Goal: Transaction & Acquisition: Purchase product/service

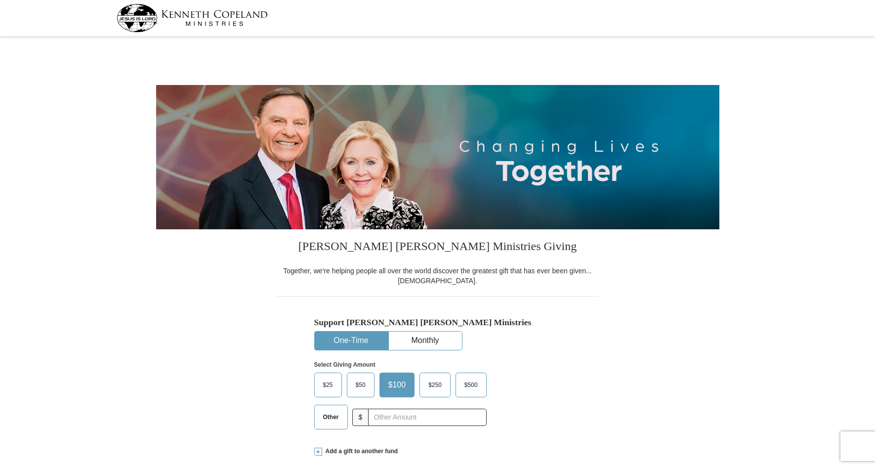
select select "GA"
click at [330, 418] on span "Other" at bounding box center [331, 417] width 26 height 15
click at [0, 0] on input "Other" at bounding box center [0, 0] width 0 height 0
click at [375, 418] on input "text" at bounding box center [427, 417] width 110 height 17
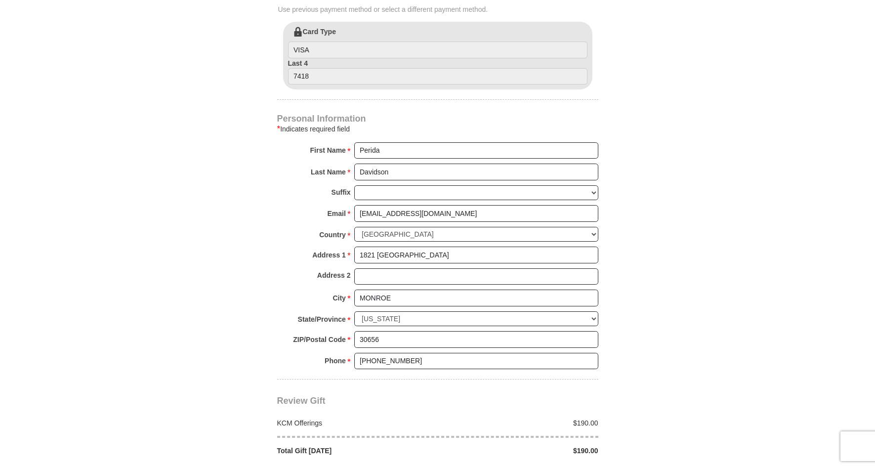
scroll to position [593, 0]
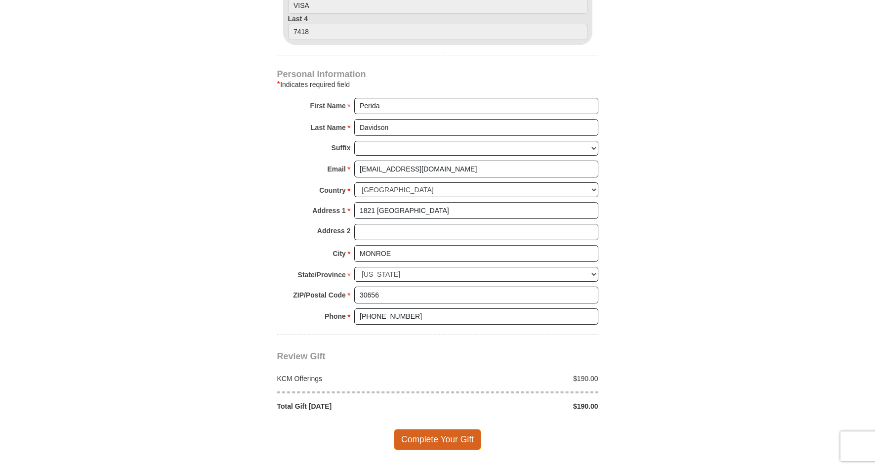
type input "190.00"
click at [423, 439] on span "Complete Your Gift" at bounding box center [437, 439] width 87 height 21
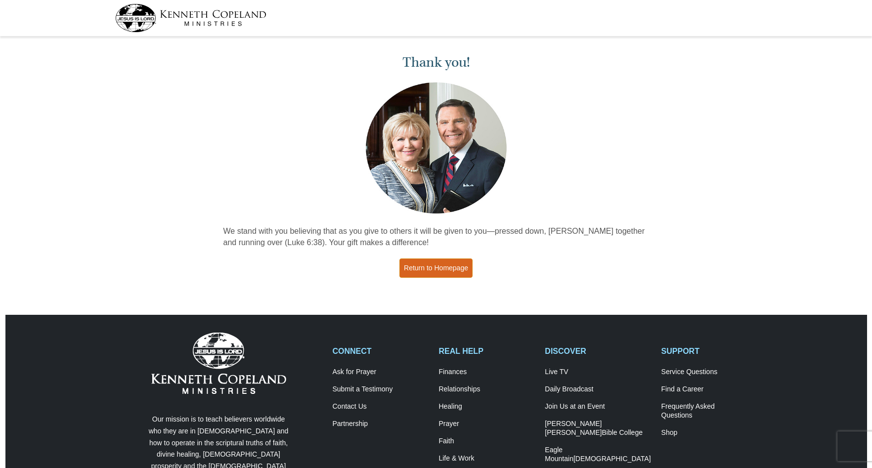
click at [440, 269] on link "Return to Homepage" at bounding box center [435, 267] width 73 height 19
